Goal: Task Accomplishment & Management: Complete application form

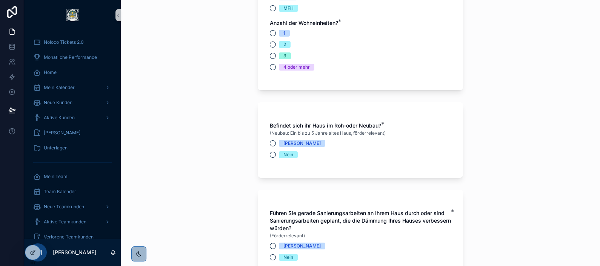
scroll to position [251, 0]
click at [533, 204] on div "**********" at bounding box center [360, 133] width 479 height 266
